Goal: Task Accomplishment & Management: Use online tool/utility

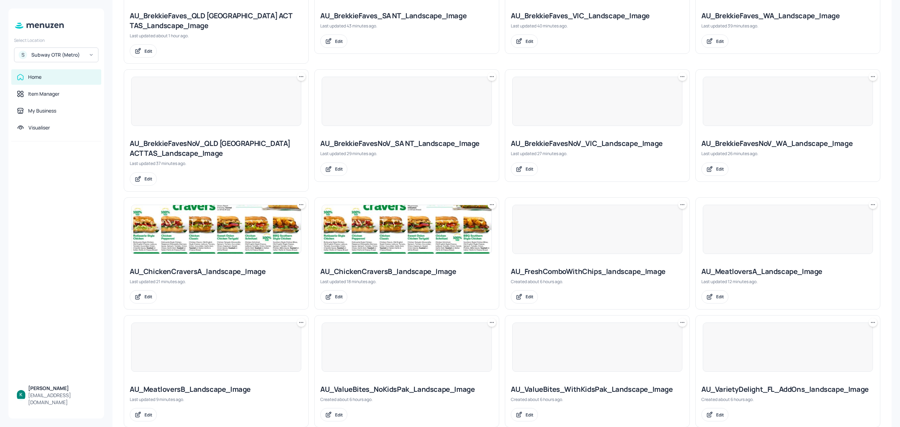
scroll to position [396, 0]
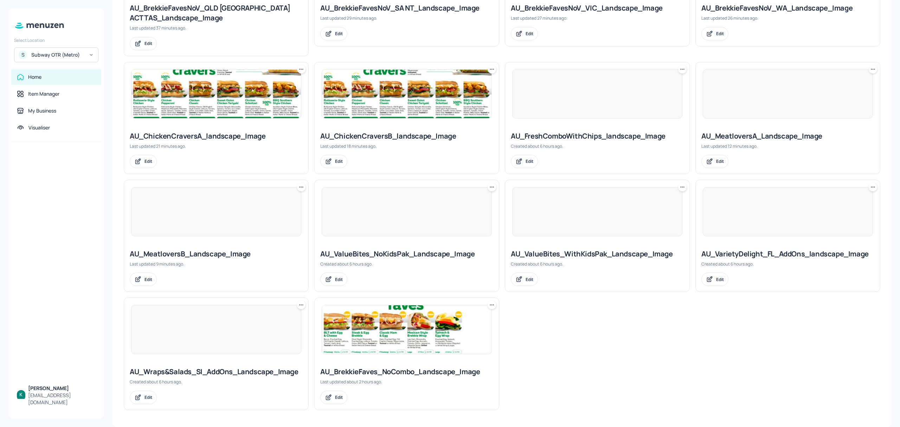
click at [416, 330] on img at bounding box center [406, 329] width 169 height 49
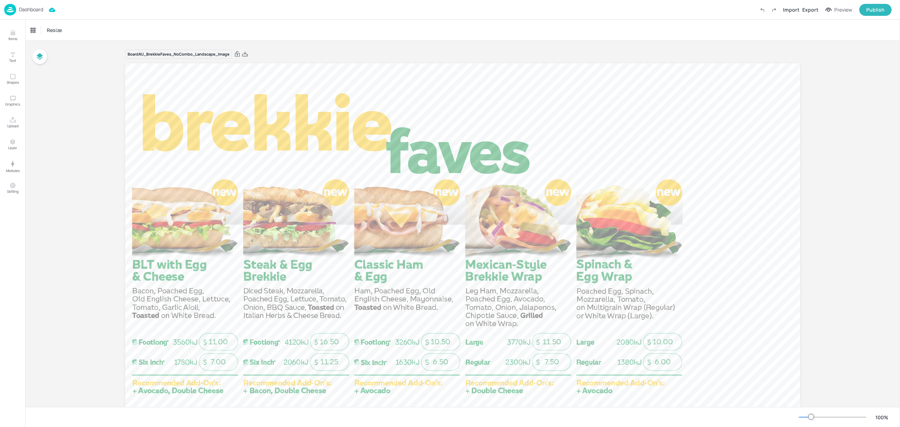
click at [37, 12] on p "Dashboard" at bounding box center [31, 9] width 24 height 5
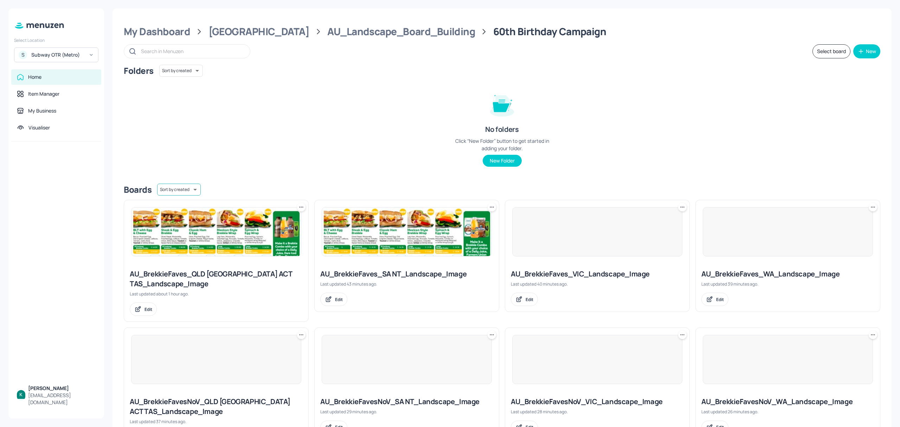
click at [179, 185] on body "Select Location S Subway OTR (Metro) Home Item Manager My Business Visualiser […" at bounding box center [450, 213] width 900 height 427
click at [181, 203] on li "Sort by name" at bounding box center [178, 205] width 57 height 13
type input "name"
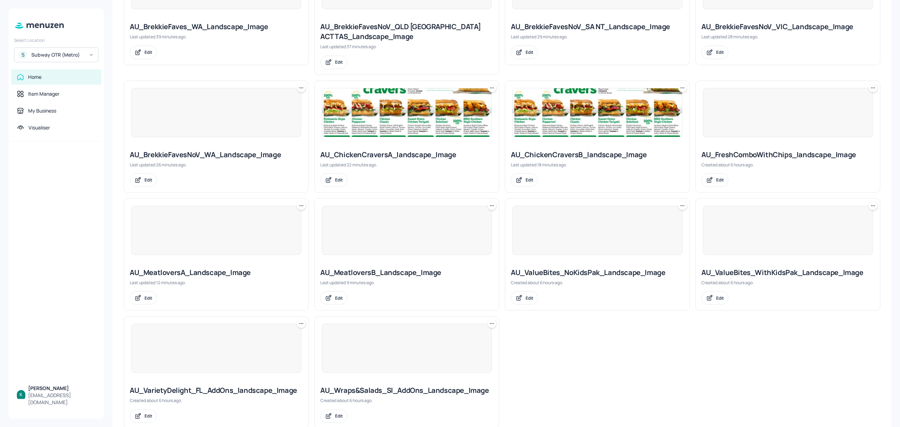
scroll to position [396, 0]
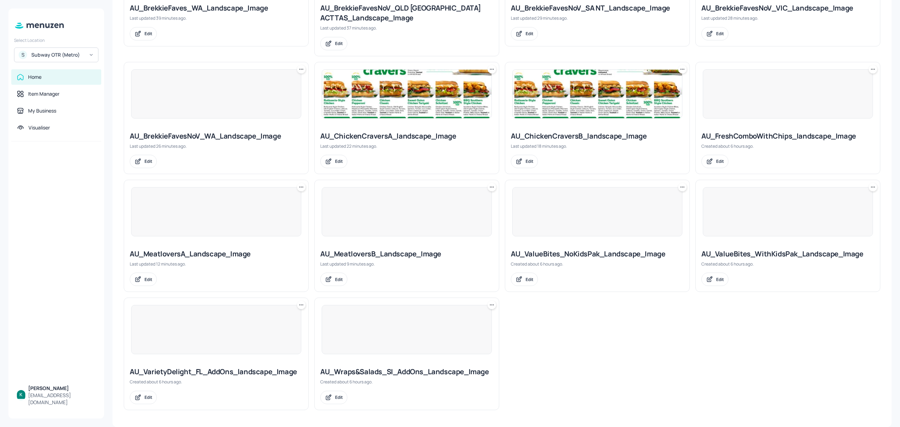
click at [387, 373] on div "AU_Wraps&Salads_SI_AddOns_Landscape_Image" at bounding box center [406, 372] width 173 height 10
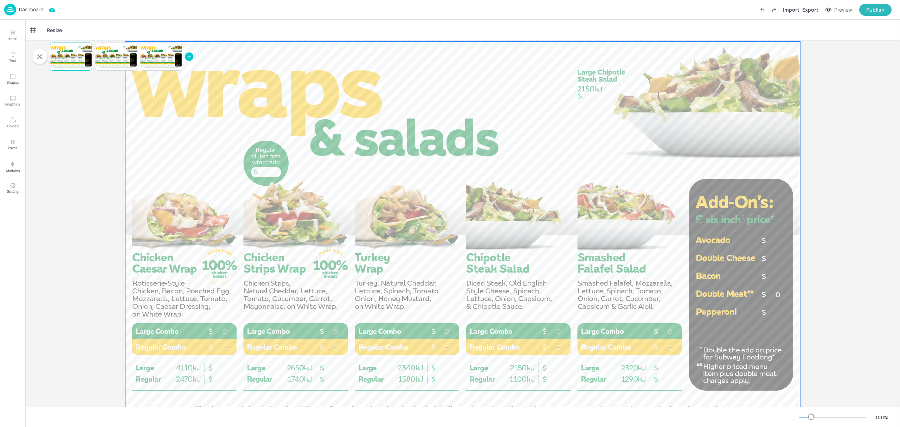
scroll to position [54, 0]
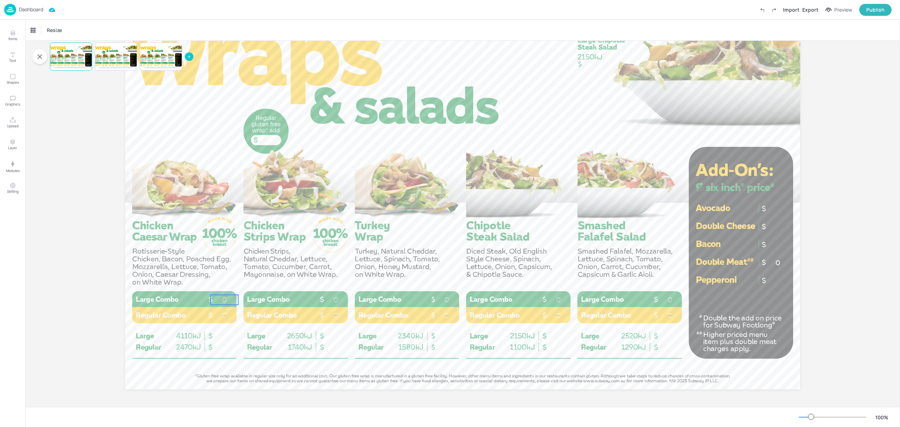
click at [227, 300] on p "0" at bounding box center [225, 300] width 28 height 10
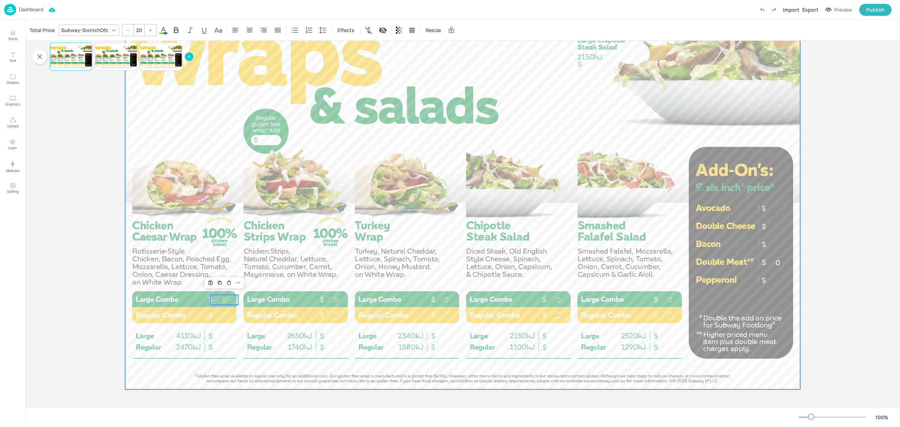
click at [186, 347] on div at bounding box center [462, 199] width 675 height 380
click at [225, 346] on div at bounding box center [462, 199] width 675 height 380
click at [221, 346] on div at bounding box center [462, 199] width 675 height 380
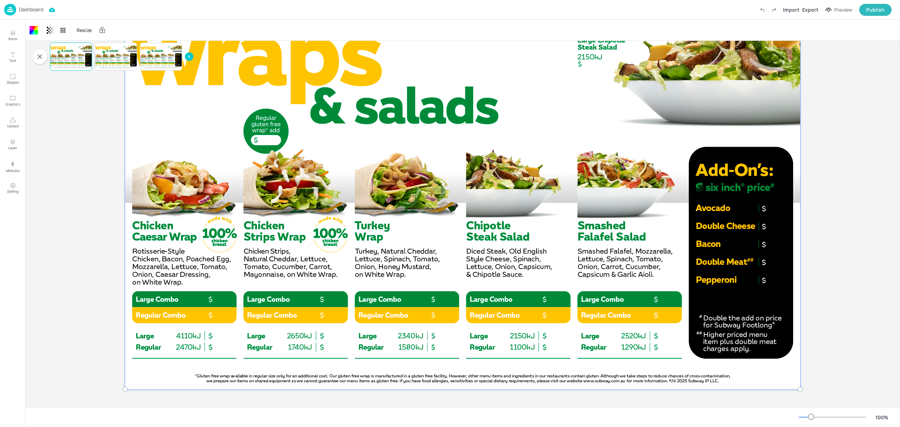
drag, startPoint x: 237, startPoint y: 352, endPoint x: 242, endPoint y: 349, distance: 6.3
click at [237, 351] on div at bounding box center [462, 199] width 683 height 388
click at [98, 328] on div "Board AU_Wraps&Salads_SI_AddOns_Landscape_Image [Page default] 0 0 0 0 0 0 0 0 …" at bounding box center [462, 197] width 875 height 420
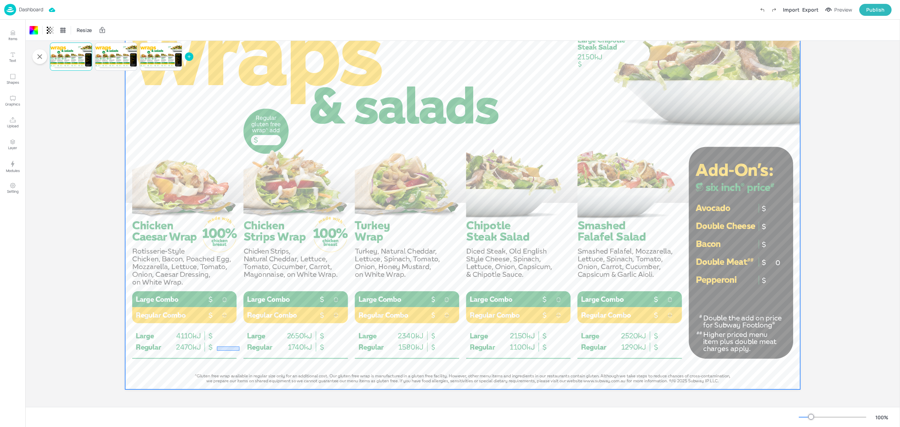
drag, startPoint x: 239, startPoint y: 351, endPoint x: 217, endPoint y: 346, distance: 22.9
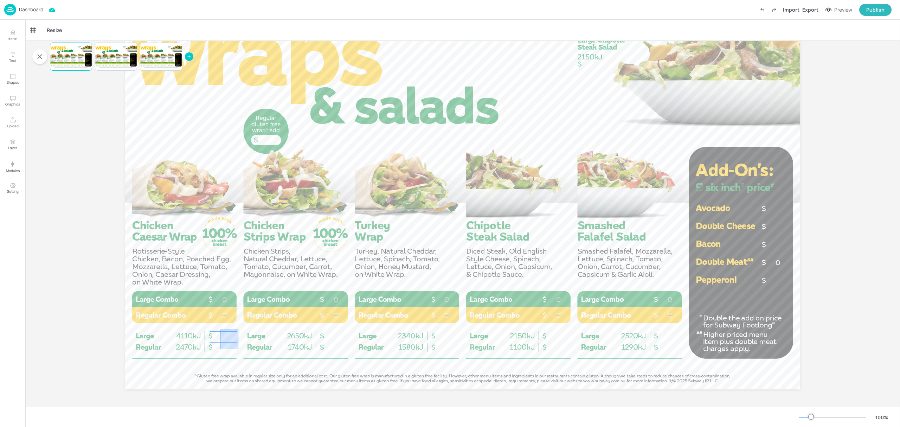
drag, startPoint x: 238, startPoint y: 349, endPoint x: 220, endPoint y: 329, distance: 26.9
drag, startPoint x: 331, startPoint y: 342, endPoint x: 332, endPoint y: 331, distance: 11.3
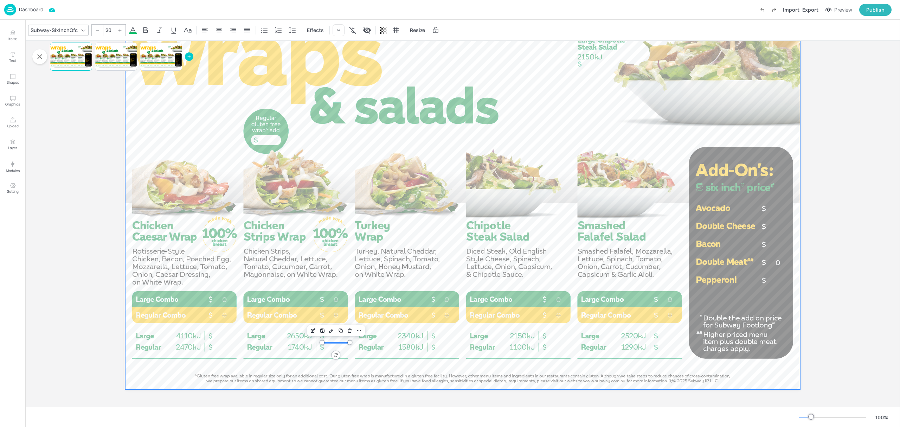
click at [342, 351] on div at bounding box center [462, 199] width 675 height 380
drag, startPoint x: 342, startPoint y: 353, endPoint x: 338, endPoint y: 327, distance: 26.6
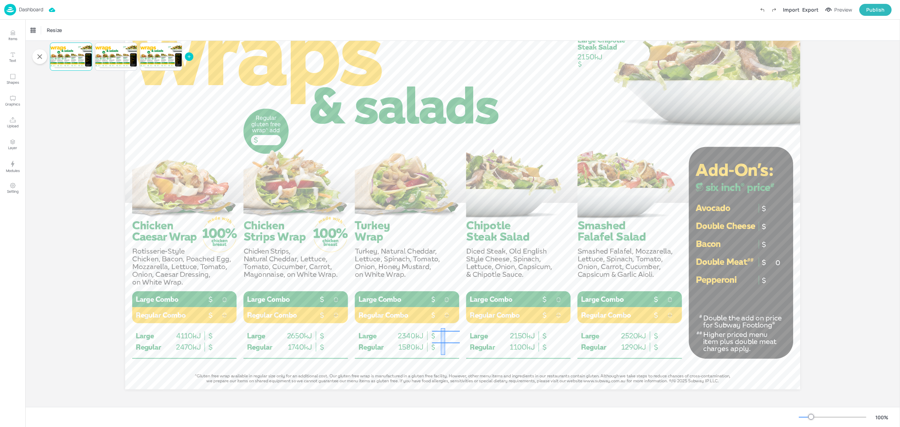
drag, startPoint x: 445, startPoint y: 355, endPoint x: 441, endPoint y: 328, distance: 27.1
drag, startPoint x: 560, startPoint y: 352, endPoint x: 552, endPoint y: 323, distance: 29.9
drag, startPoint x: 673, startPoint y: 352, endPoint x: 666, endPoint y: 329, distance: 23.7
drag, startPoint x: 686, startPoint y: 297, endPoint x: 671, endPoint y: 314, distance: 22.0
click at [671, 9] on div "0 0 0 0 0 0 0 0 0 0 0" at bounding box center [462, 9] width 675 height 0
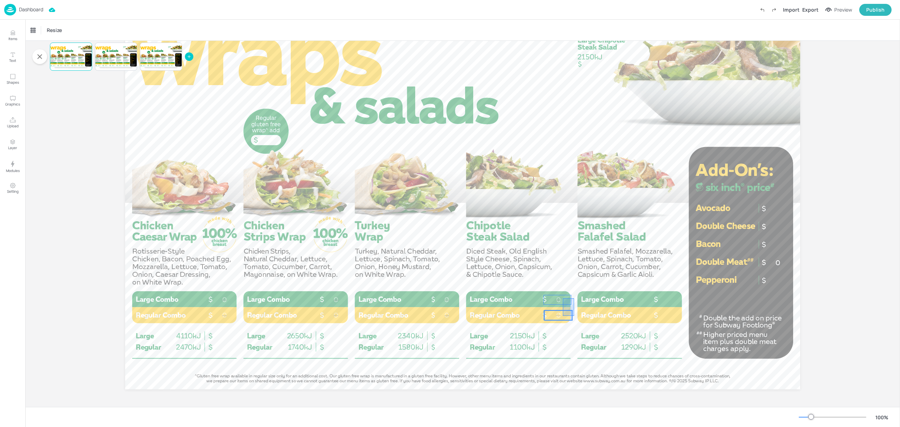
drag, startPoint x: 574, startPoint y: 298, endPoint x: 563, endPoint y: 316, distance: 20.9
click at [563, 9] on div "0 0 0 0 0 0 0 0 0" at bounding box center [462, 9] width 675 height 0
drag, startPoint x: 462, startPoint y: 296, endPoint x: 452, endPoint y: 318, distance: 24.1
click at [452, 9] on div "0 0 0 0 0 0 0" at bounding box center [462, 9] width 675 height 0
drag, startPoint x: 351, startPoint y: 295, endPoint x: 339, endPoint y: 317, distance: 24.5
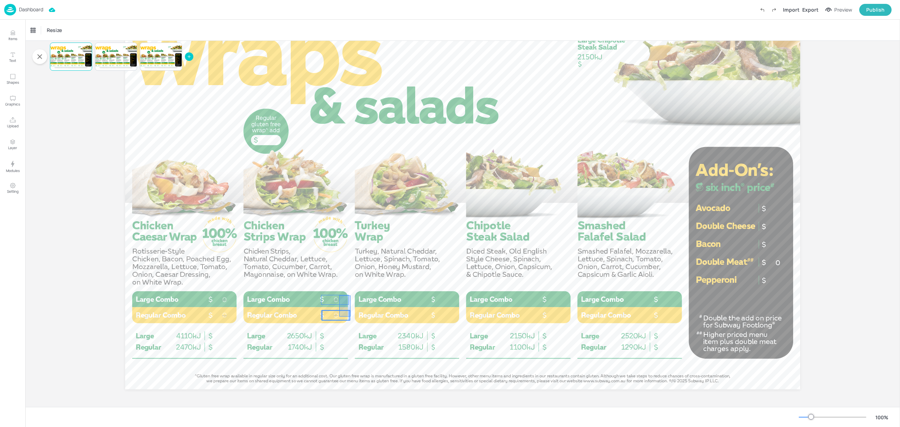
click at [339, 9] on div "0 0 0 0 0" at bounding box center [462, 9] width 675 height 0
drag, startPoint x: 239, startPoint y: 297, endPoint x: 228, endPoint y: 317, distance: 23.3
click at [228, 9] on div "0 0 0" at bounding box center [462, 9] width 675 height 0
click at [9, 37] on p "Items" at bounding box center [12, 38] width 9 height 5
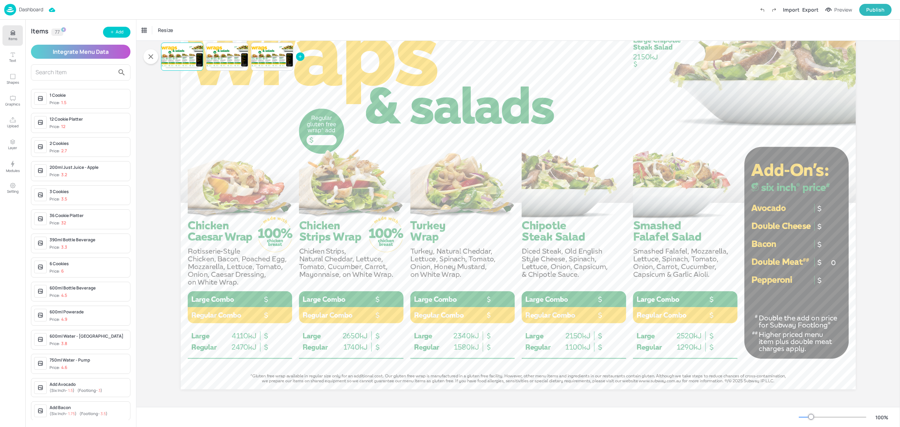
click at [63, 69] on input "text" at bounding box center [75, 72] width 79 height 11
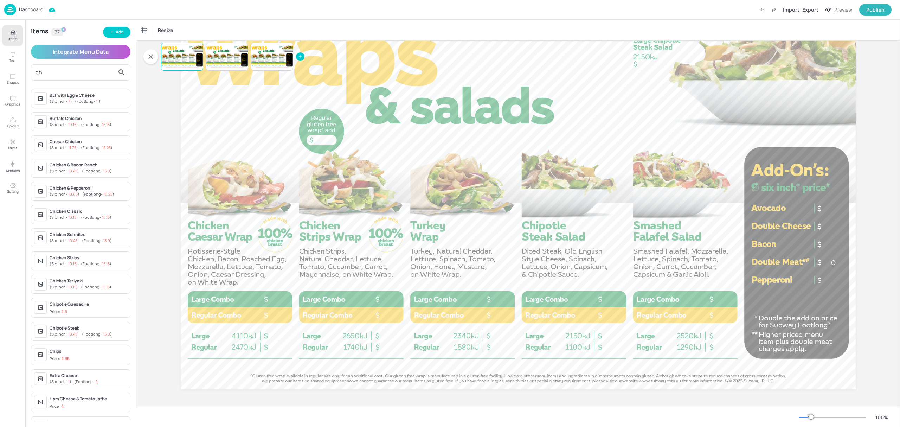
type input "c"
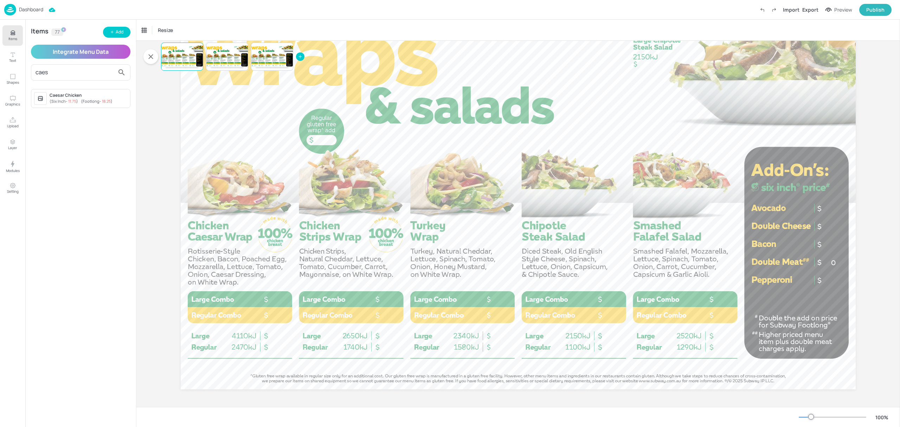
type input "caes"
click at [79, 95] on div "Caesar Chicken" at bounding box center [89, 95] width 78 height 6
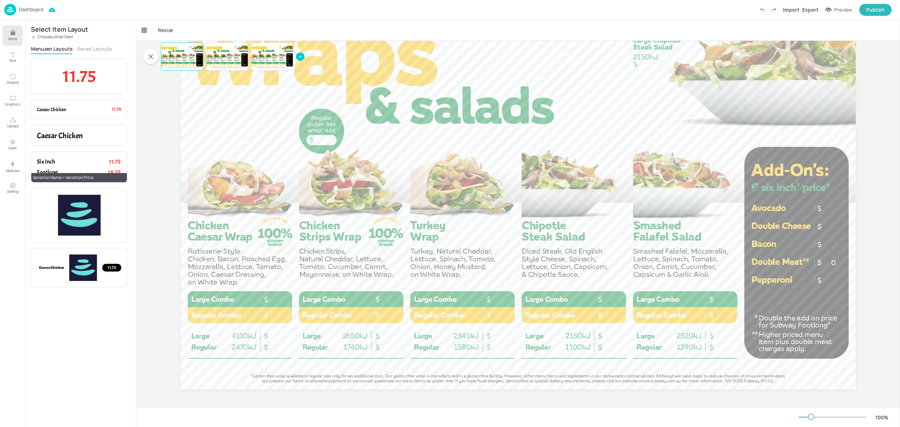
click at [79, 162] on p "Six Inch" at bounding box center [66, 162] width 58 height 8
drag, startPoint x: 337, startPoint y: 73, endPoint x: 285, endPoint y: 129, distance: 76.4
click at [285, 129] on span "18.25" at bounding box center [281, 130] width 15 height 9
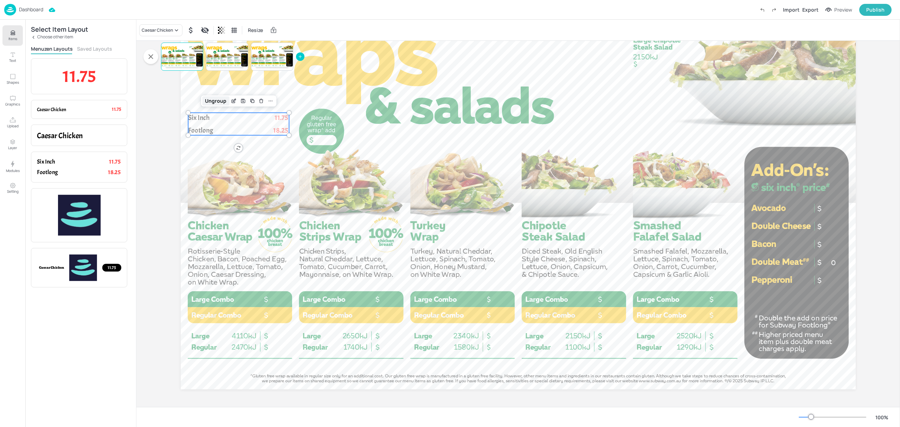
click at [220, 100] on div "Ungroup" at bounding box center [215, 100] width 27 height 9
click at [240, 128] on p "Footlong" at bounding box center [222, 131] width 69 height 10
click at [239, 118] on p "Six Inch" at bounding box center [222, 118] width 69 height 10
click at [279, 116] on span "11.75" at bounding box center [282, 117] width 14 height 9
click at [284, 130] on span "18.25" at bounding box center [280, 130] width 15 height 9
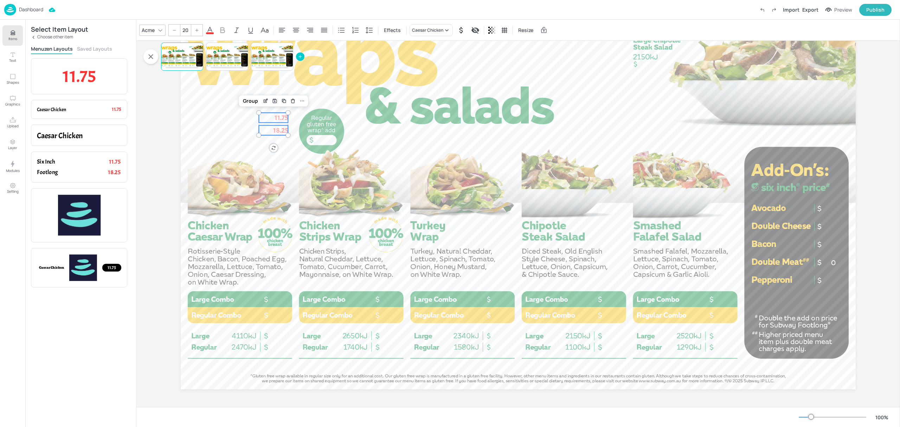
click at [211, 31] on icon at bounding box center [210, 30] width 8 height 8
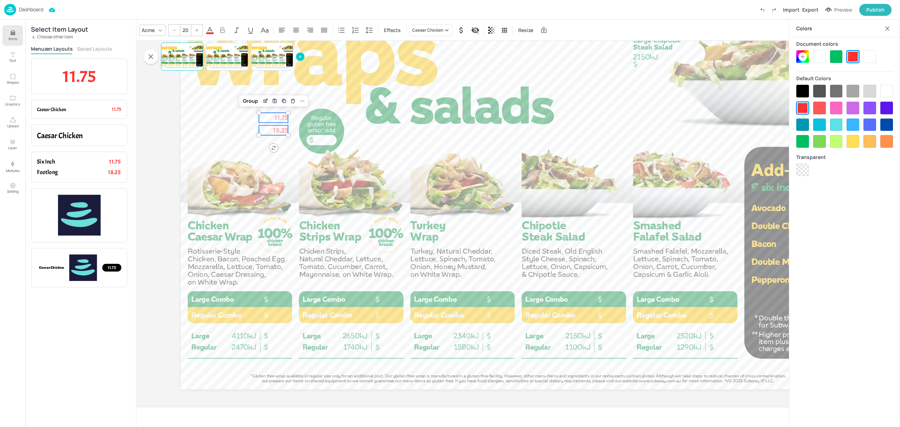
click at [834, 58] on div at bounding box center [836, 56] width 13 height 13
click at [161, 29] on icon at bounding box center [161, 30] width 6 height 6
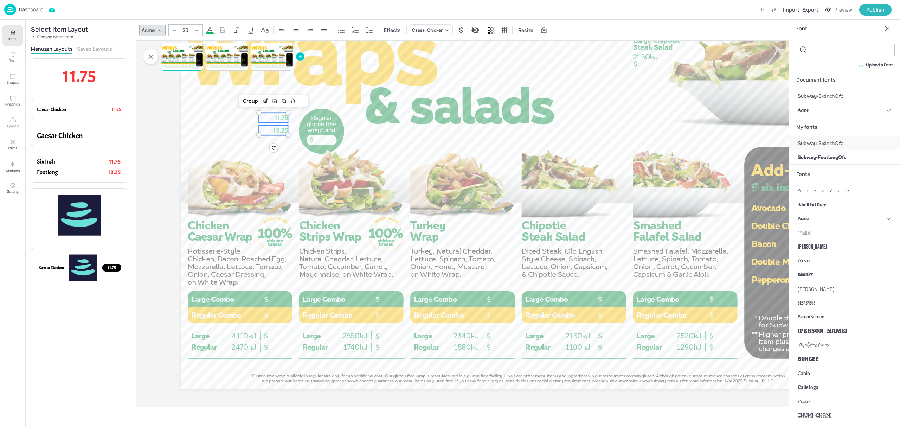
click at [826, 143] on span "Subway-SixInchOfc" at bounding box center [820, 143] width 45 height 7
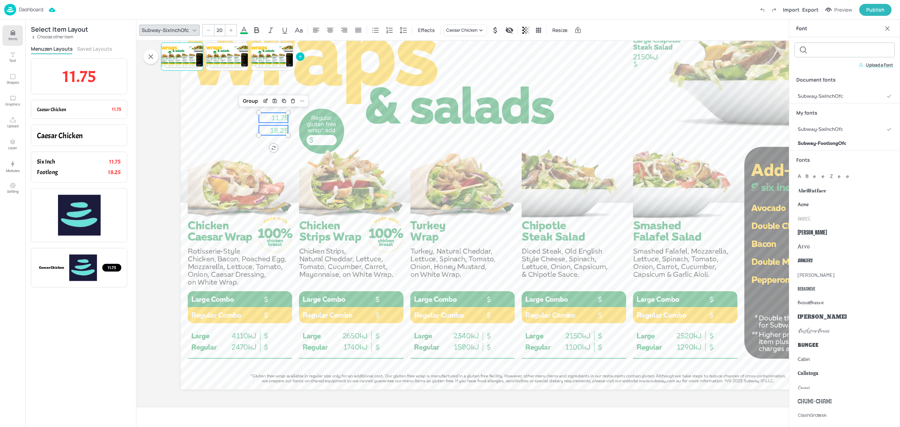
click at [230, 31] on icon at bounding box center [231, 30] width 4 height 4
type input "21"
drag, startPoint x: 281, startPoint y: 131, endPoint x: 268, endPoint y: 131, distance: 13.0
click at [268, 131] on span "18.25" at bounding box center [266, 130] width 19 height 9
click at [259, 100] on icon "Save Layout" at bounding box center [262, 101] width 6 height 6
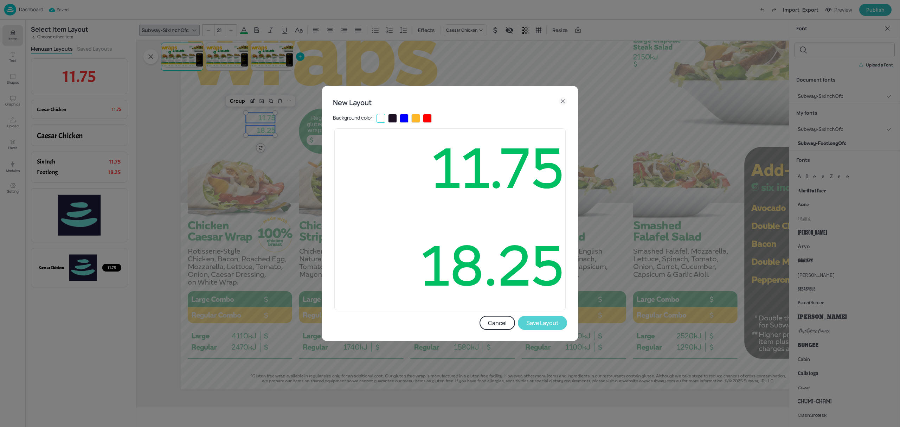
click at [546, 325] on button "Save Layout" at bounding box center [542, 323] width 49 height 14
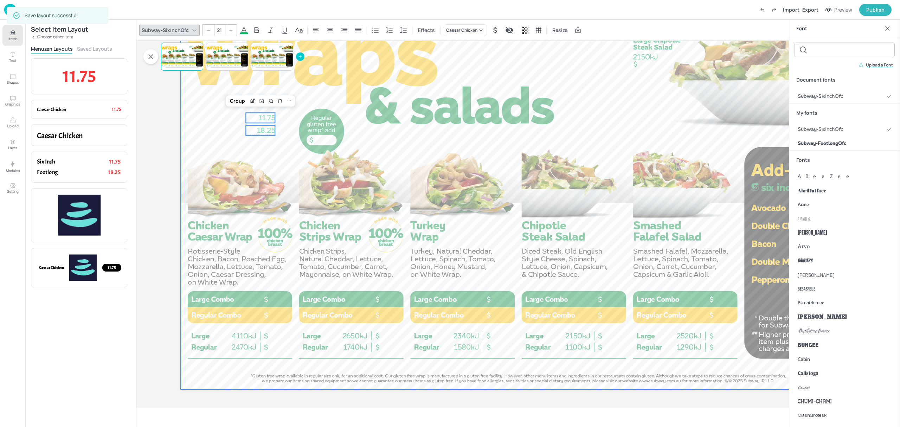
click at [217, 138] on div at bounding box center [518, 199] width 675 height 380
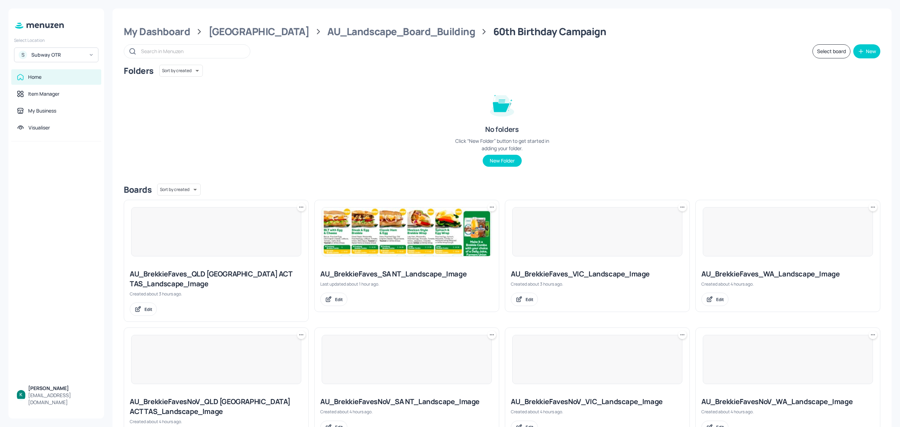
click at [64, 52] on div "Subway OTR" at bounding box center [57, 54] width 53 height 7
click at [77, 58] on div at bounding box center [450, 213] width 900 height 427
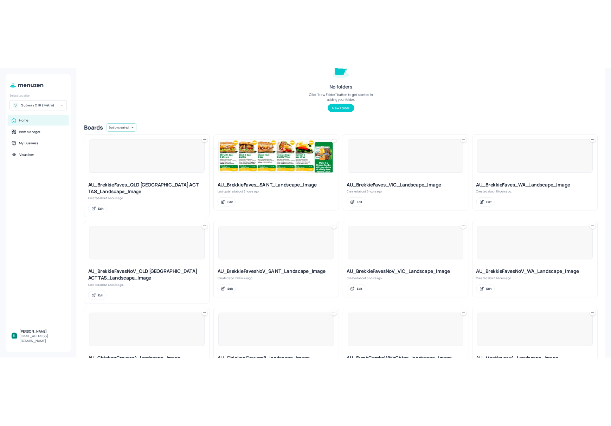
scroll to position [47, 0]
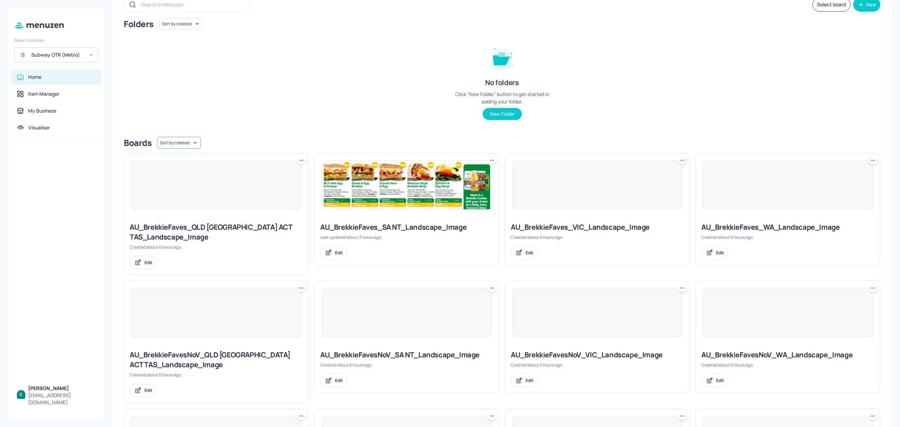
click at [186, 141] on body "Select Location S Subway OTR (Metro) Home Item Manager My Business Visualiser […" at bounding box center [450, 213] width 900 height 427
click at [187, 158] on li "Sort by name" at bounding box center [178, 158] width 57 height 13
type input "name"
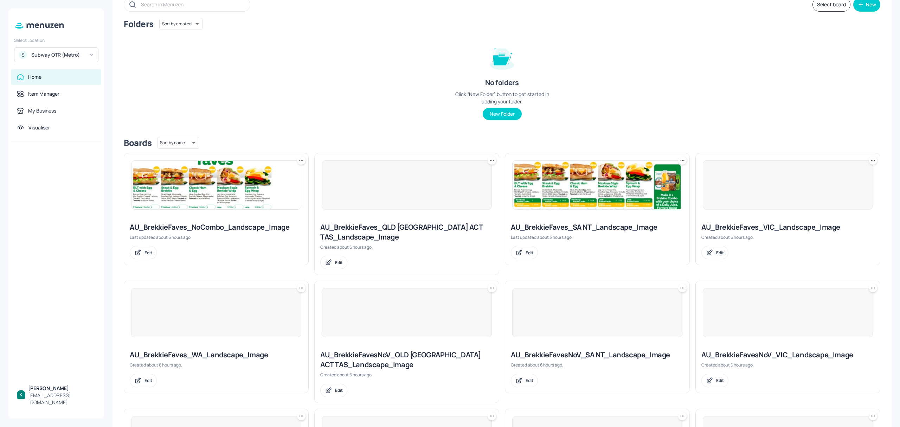
click at [203, 225] on div "AU_BrekkieFaves_NoCombo_Landscape_Image" at bounding box center [216, 227] width 173 height 10
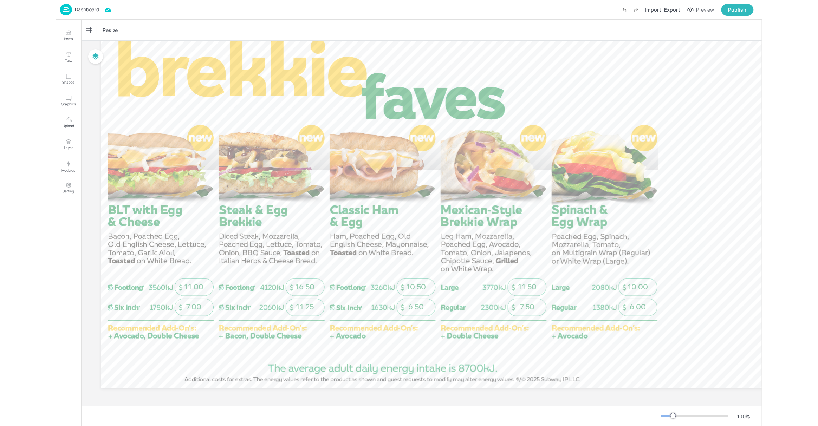
scroll to position [54, 0]
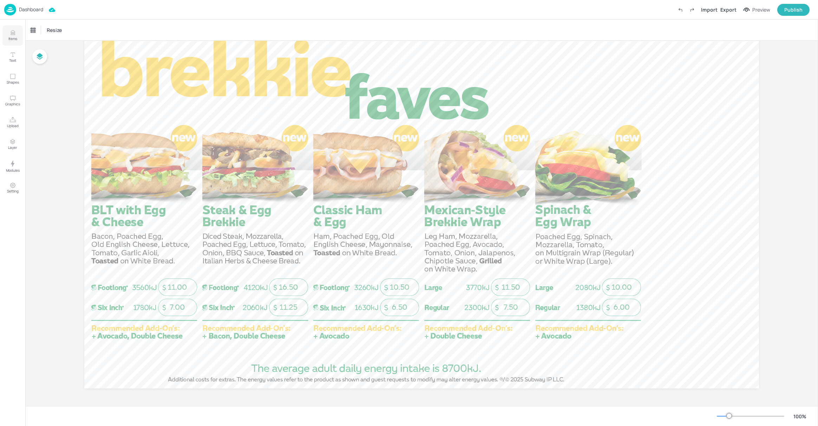
click at [10, 35] on icon "Items" at bounding box center [12, 33] width 7 height 7
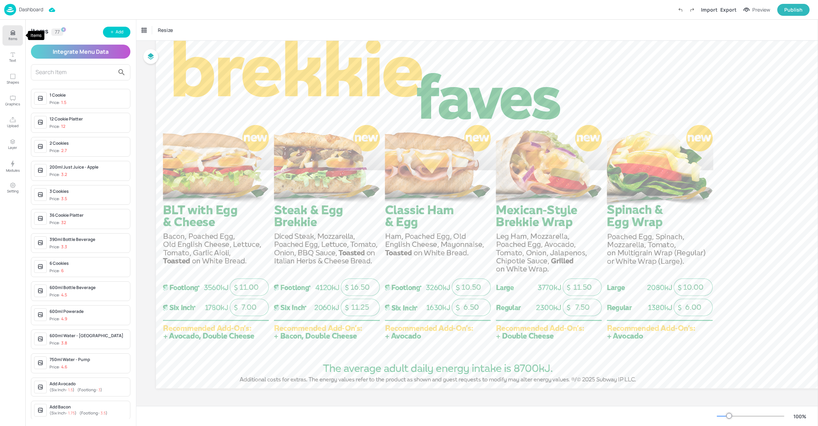
scroll to position [56, 0]
click at [61, 69] on input "text" at bounding box center [75, 72] width 79 height 11
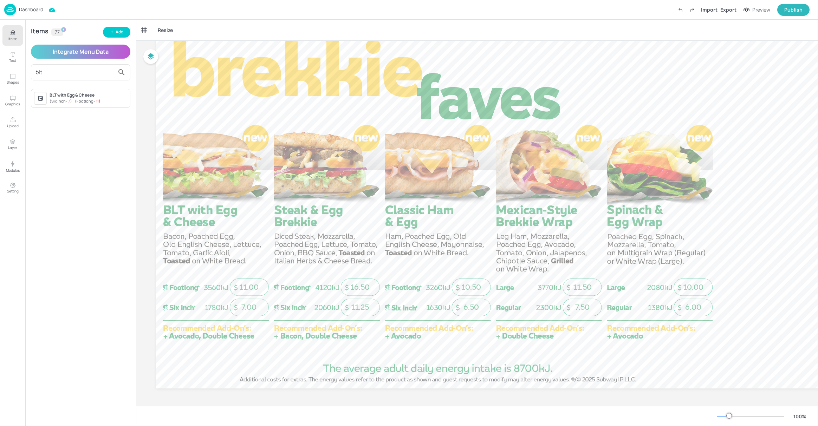
type input "blt"
click at [63, 102] on span "( Six Inch - 7 )" at bounding box center [61, 100] width 23 height 5
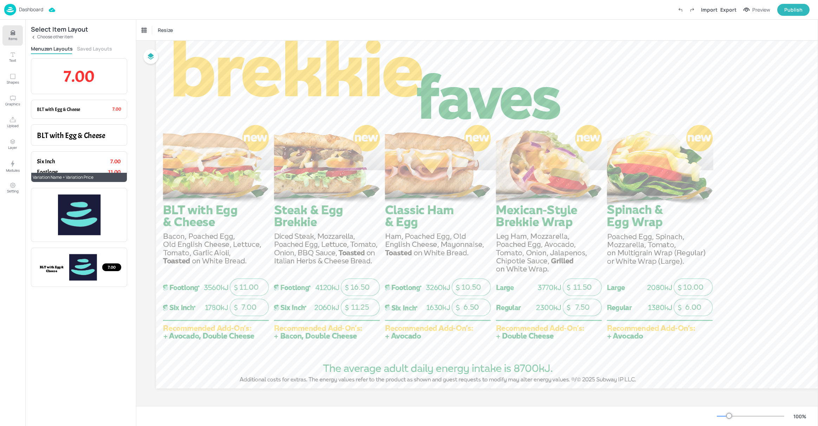
click at [79, 163] on p "Six Inch" at bounding box center [66, 162] width 58 height 8
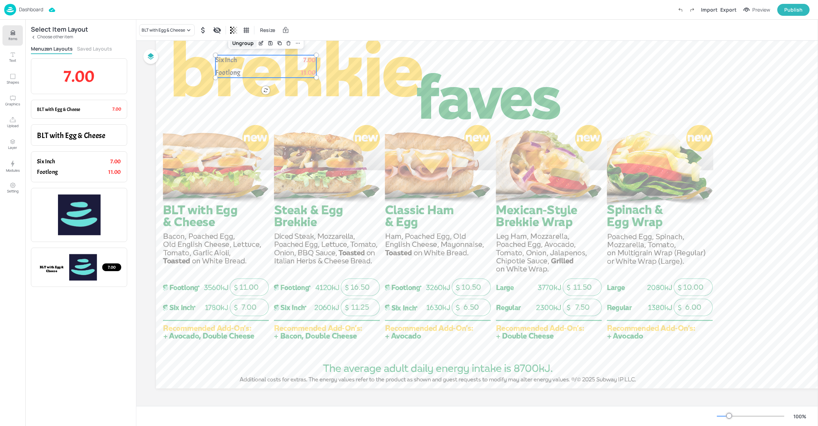
click at [248, 44] on div "Ungroup" at bounding box center [243, 43] width 27 height 9
click at [234, 57] on span "Six Inch" at bounding box center [227, 60] width 22 height 9
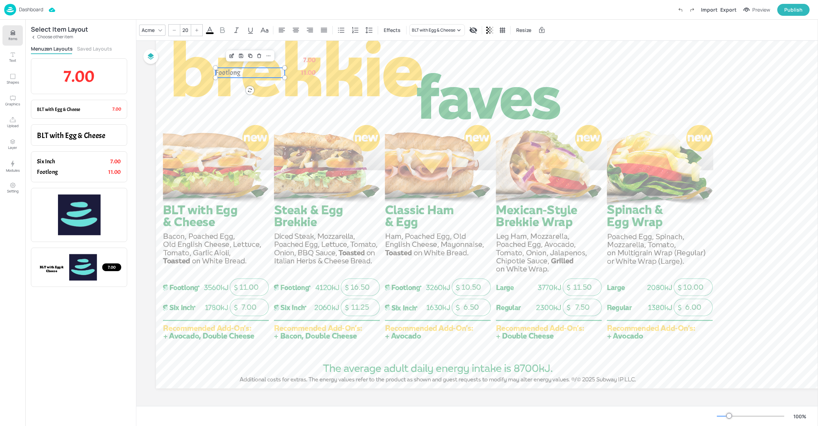
click at [228, 68] on span "Footlong" at bounding box center [228, 72] width 25 height 9
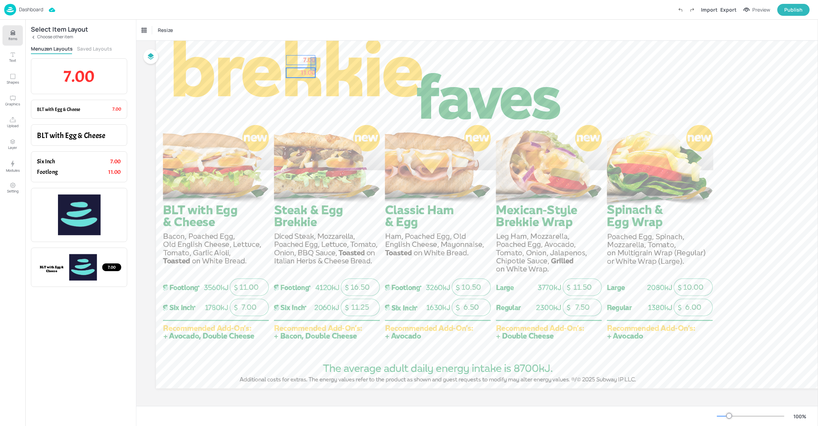
drag, startPoint x: 316, startPoint y: 55, endPoint x: 311, endPoint y: 68, distance: 14.2
click at [311, 9] on div "11.25 16.50 7.00 11.00 6.50 10.50 7.50 11.50 6.00 10.00 7.00 11.00" at bounding box center [493, 9] width 675 height 0
drag, startPoint x: 310, startPoint y: 58, endPoint x: 263, endPoint y: 211, distance: 160.0
click at [263, 211] on span "7.00" at bounding box center [262, 212] width 12 height 9
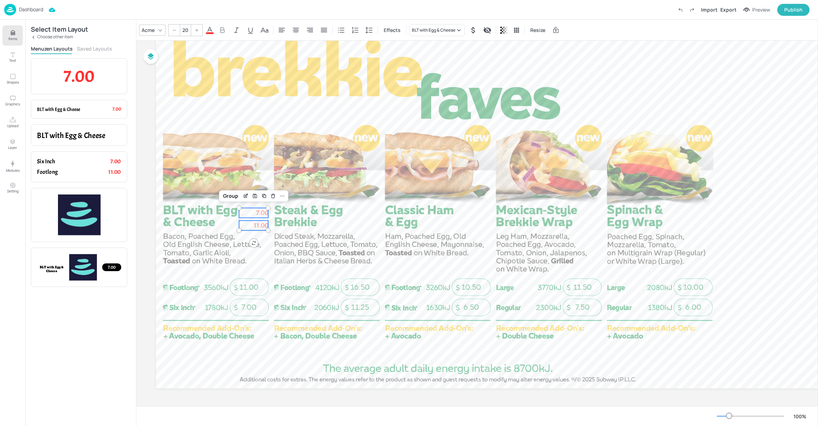
click at [160, 28] on icon at bounding box center [161, 30] width 6 height 6
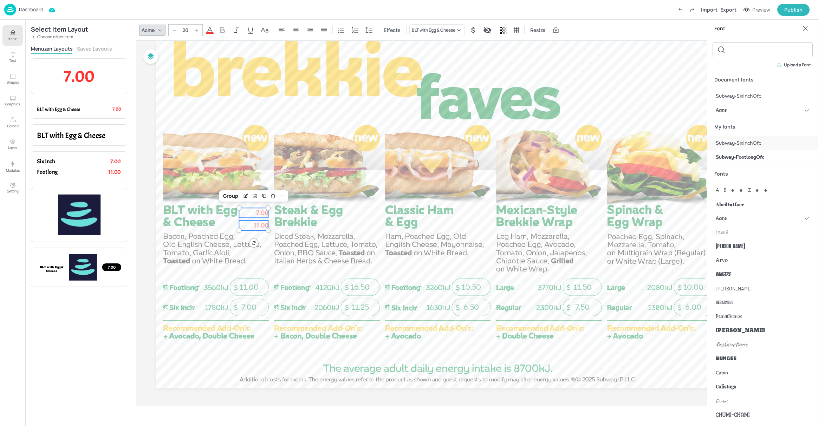
click at [767, 141] on div "Subway-SixInchOfc" at bounding box center [763, 143] width 111 height 14
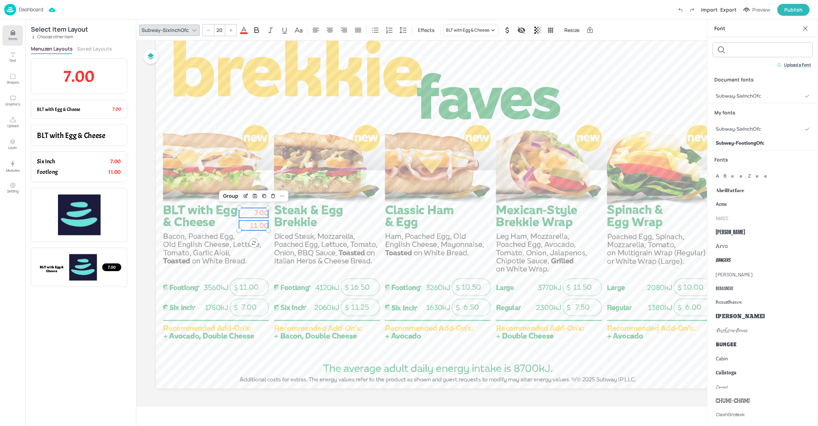
click at [230, 30] on icon at bounding box center [231, 29] width 3 height 3
type input "21"
click at [242, 33] on span at bounding box center [244, 33] width 8 height 2
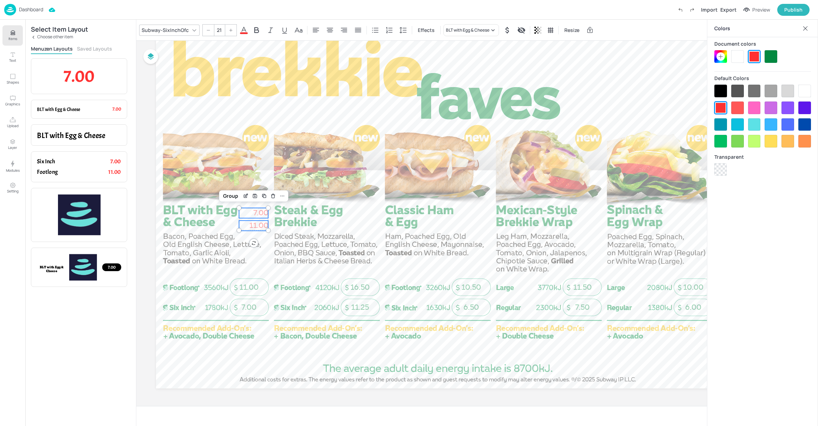
click at [773, 54] on div at bounding box center [771, 56] width 13 height 13
click at [328, 33] on icon at bounding box center [330, 30] width 8 height 8
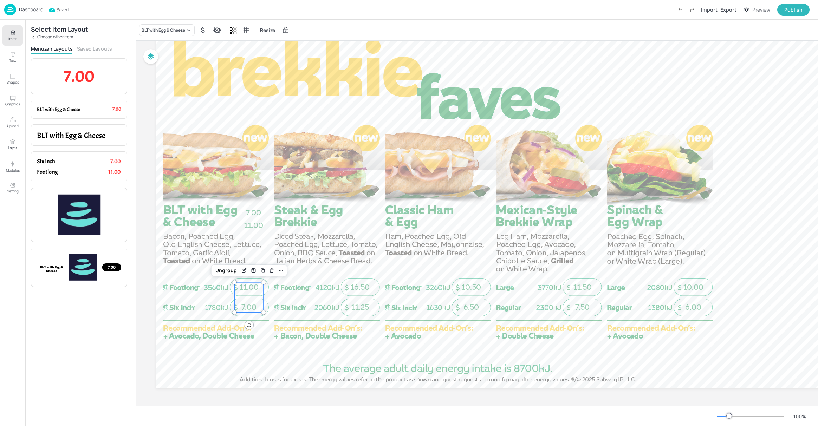
click at [250, 307] on span "7.00" at bounding box center [249, 307] width 15 height 9
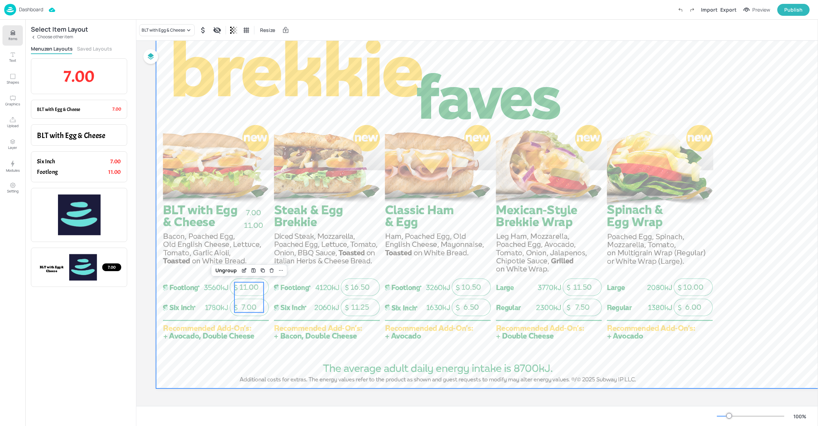
click at [272, 287] on div at bounding box center [493, 199] width 675 height 380
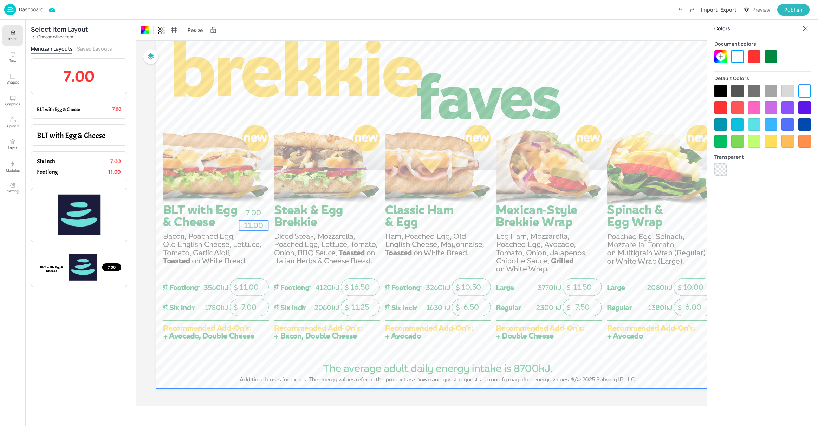
click at [255, 221] on span "11.00" at bounding box center [253, 225] width 19 height 9
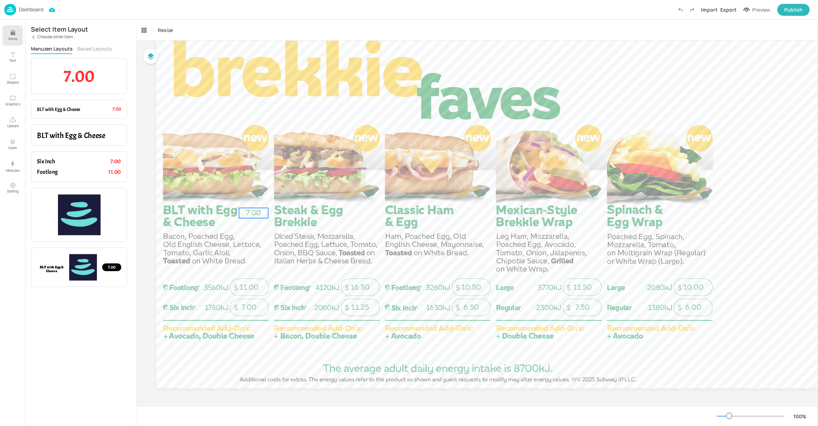
click at [254, 214] on span "7.00" at bounding box center [253, 212] width 15 height 9
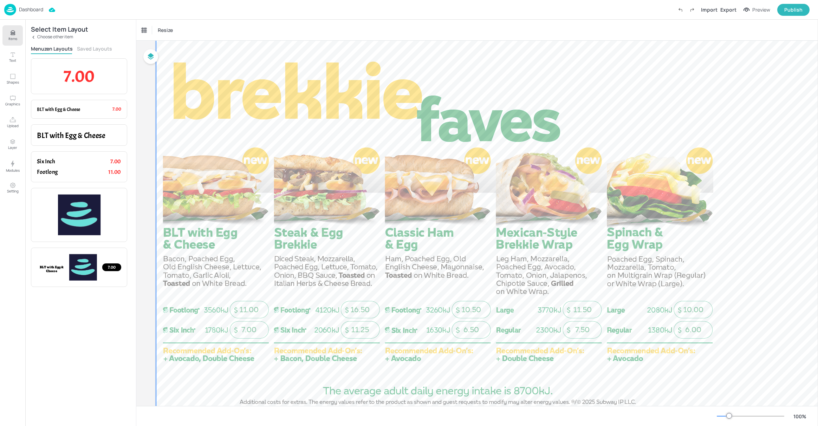
scroll to position [9, 0]
